Goal: Task Accomplishment & Management: Use online tool/utility

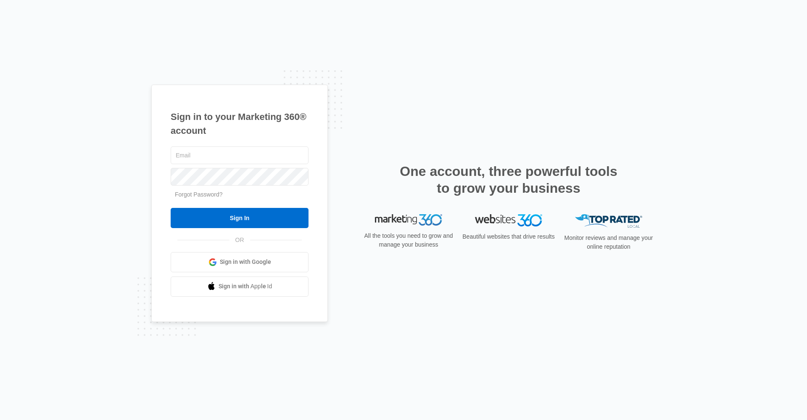
type input "ridgemanager@vintage-corp.com"
click at [171, 208] on input "Sign In" at bounding box center [240, 218] width 138 height 20
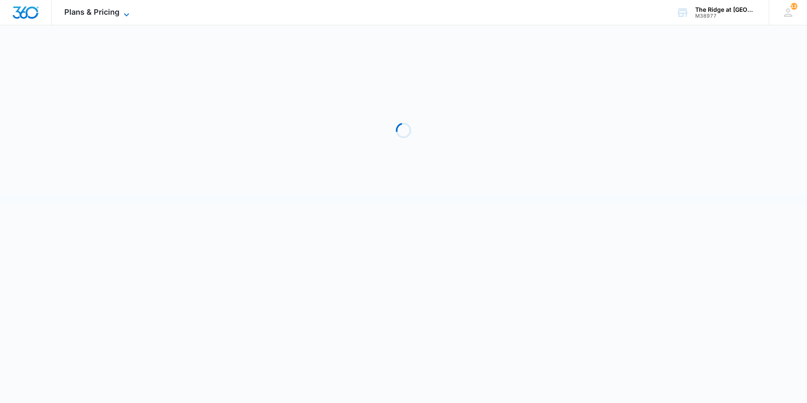
click at [98, 9] on span "Plans & Pricing" at bounding box center [91, 12] width 55 height 9
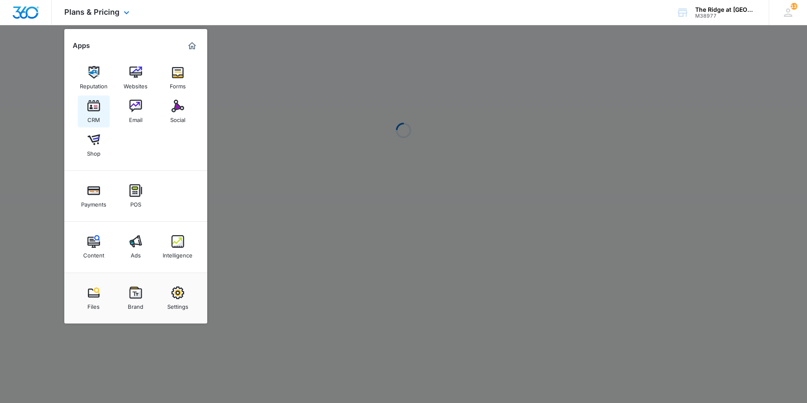
click at [95, 111] on img at bounding box center [93, 106] width 13 height 13
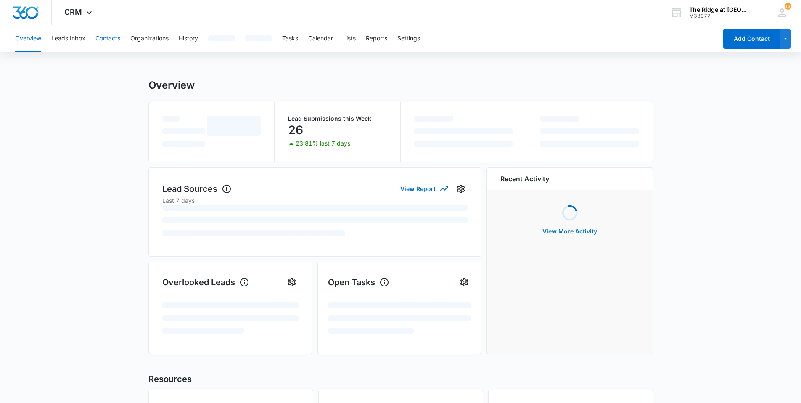
click at [116, 36] on button "Contacts" at bounding box center [107, 38] width 25 height 27
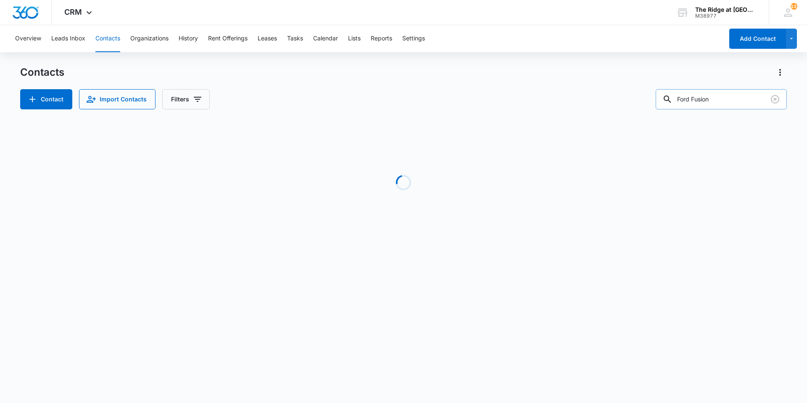
click at [741, 103] on input "Ford Fusion" at bounding box center [721, 99] width 131 height 20
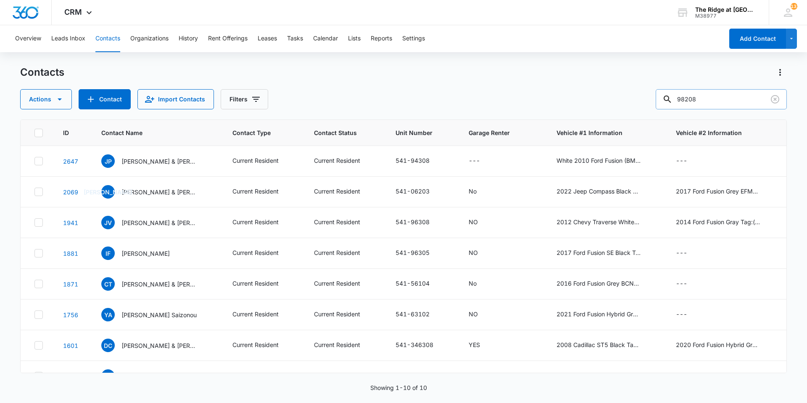
type input "98208"
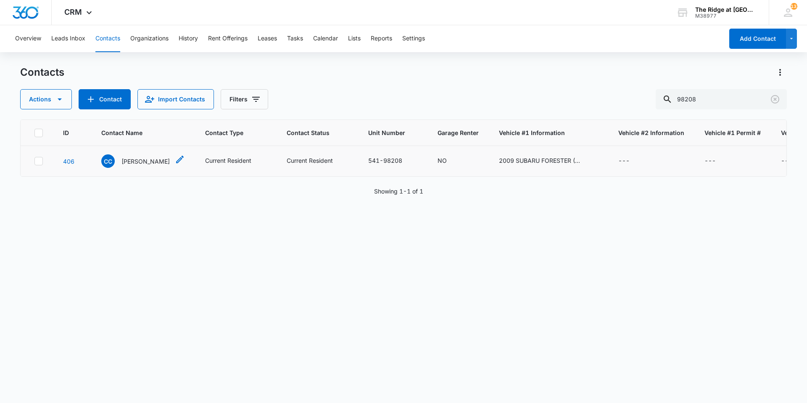
click at [147, 163] on p "Crystal Coven" at bounding box center [146, 161] width 48 height 9
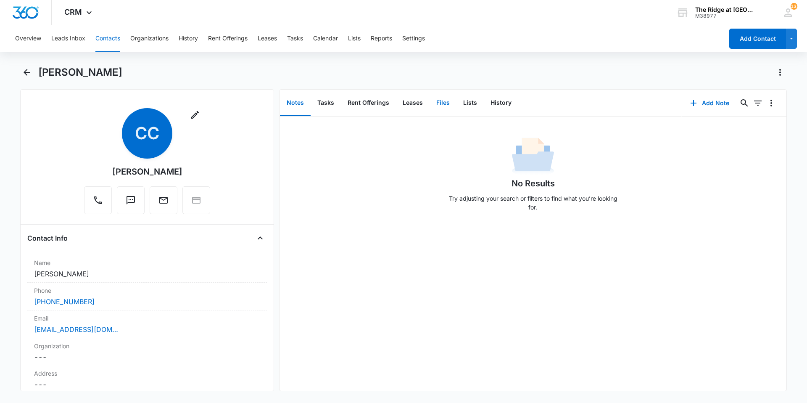
click at [435, 106] on button "Files" at bounding box center [443, 103] width 27 height 26
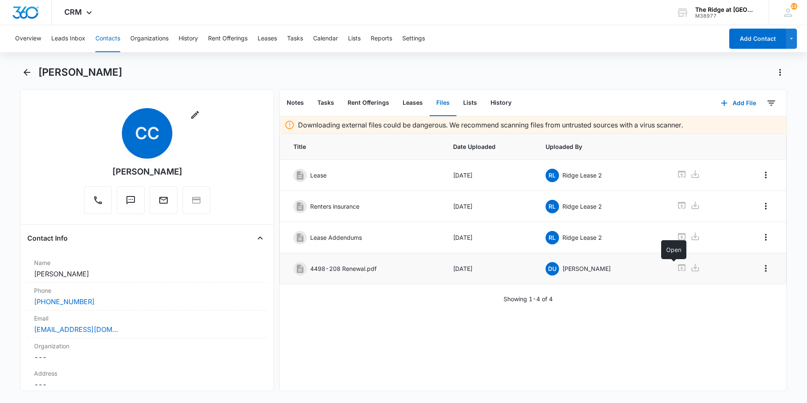
click at [678, 268] on icon at bounding box center [682, 267] width 8 height 7
